Goal: Go to known website: Access a specific website the user already knows

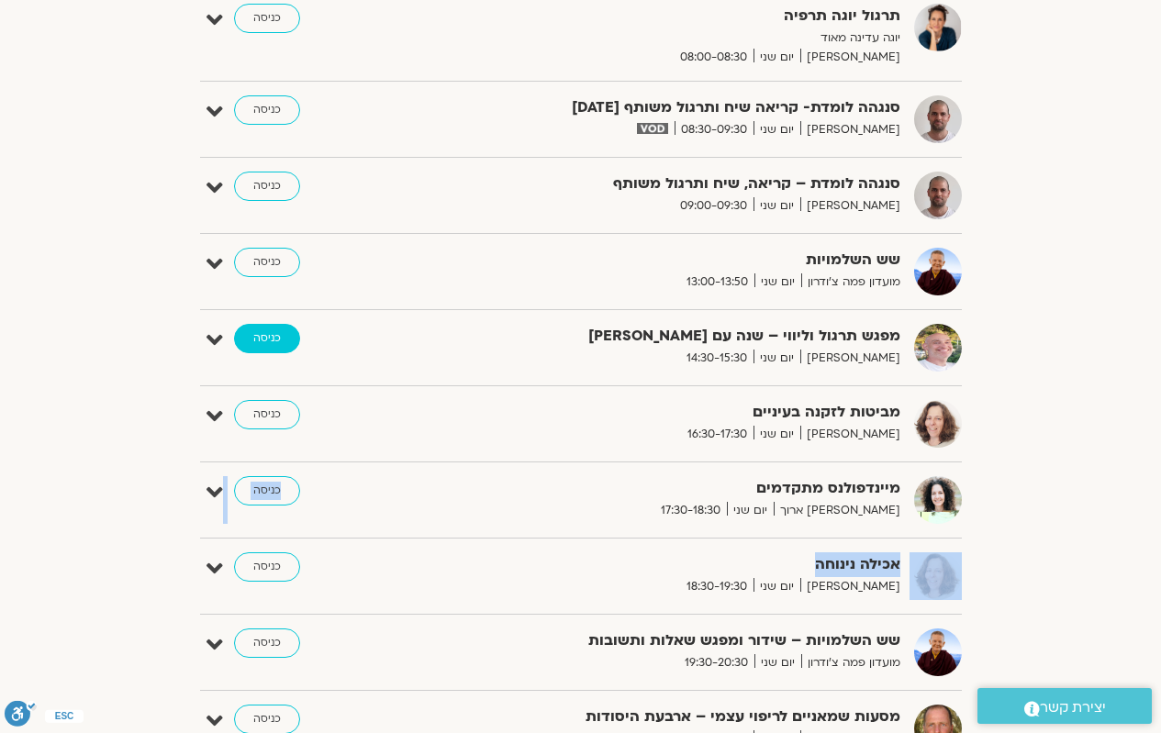
click at [284, 350] on link "כניסה" at bounding box center [267, 338] width 66 height 29
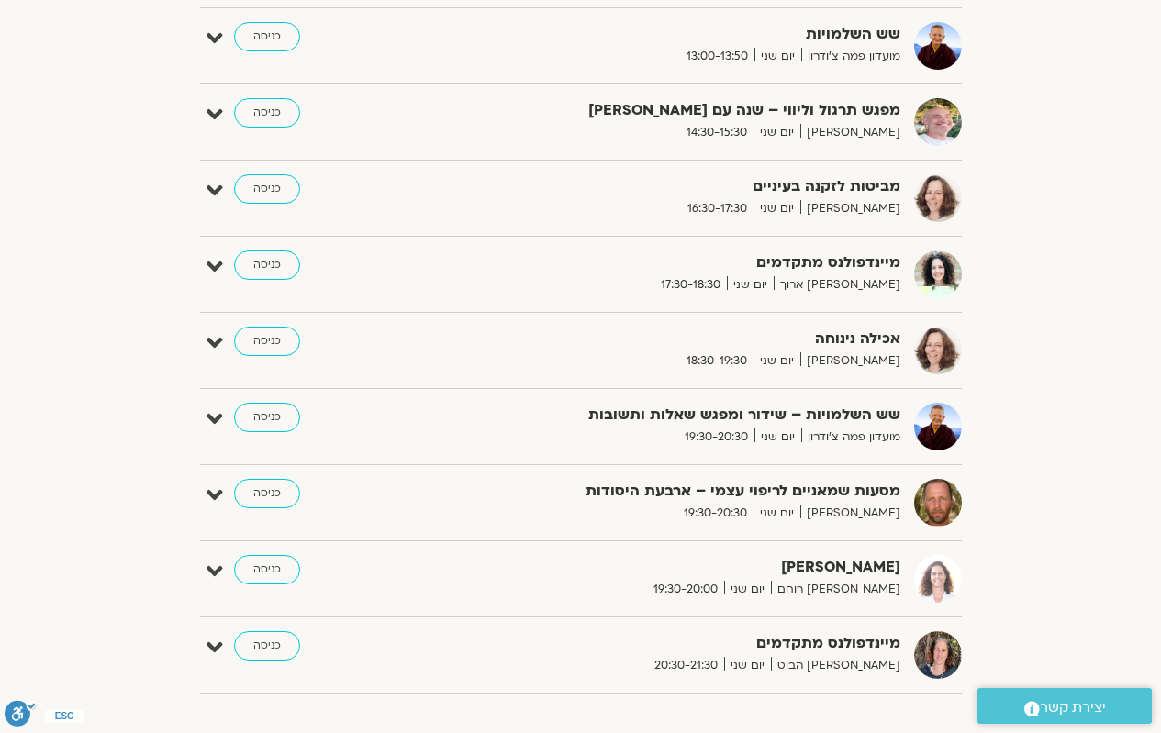
scroll to position [1216, 0]
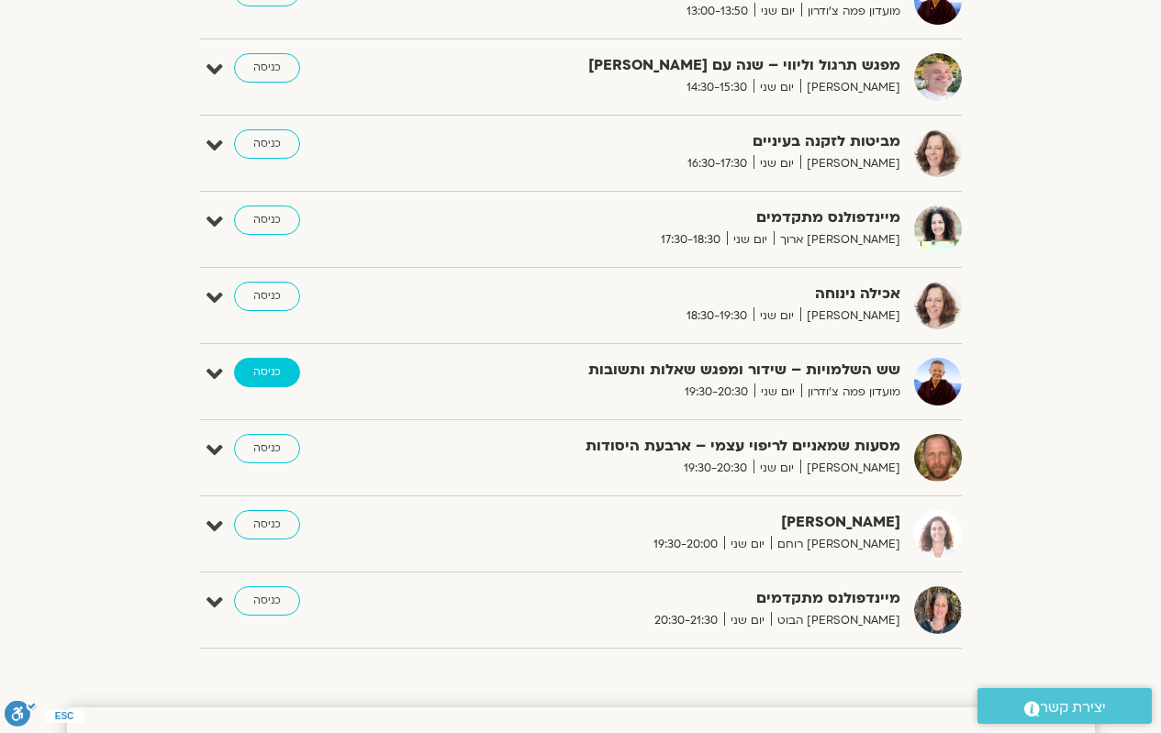
click at [268, 372] on link "כניסה" at bounding box center [267, 372] width 66 height 29
